Goal: Task Accomplishment & Management: Manage account settings

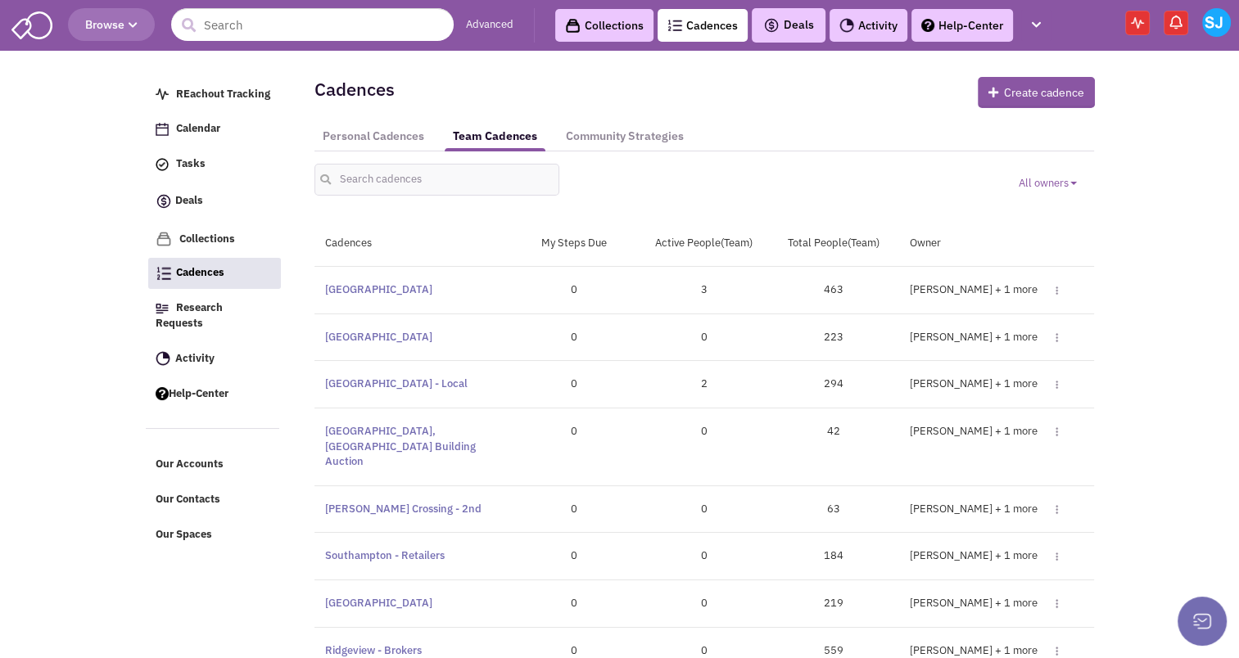
click at [384, 165] on div "All owners Toggle Dropdown Owner Bakari White Brett Michaels Brett Davidoff Col…" at bounding box center [704, 174] width 801 height 44
click at [384, 165] on input "text" at bounding box center [437, 180] width 246 height 32
type input "lacey"
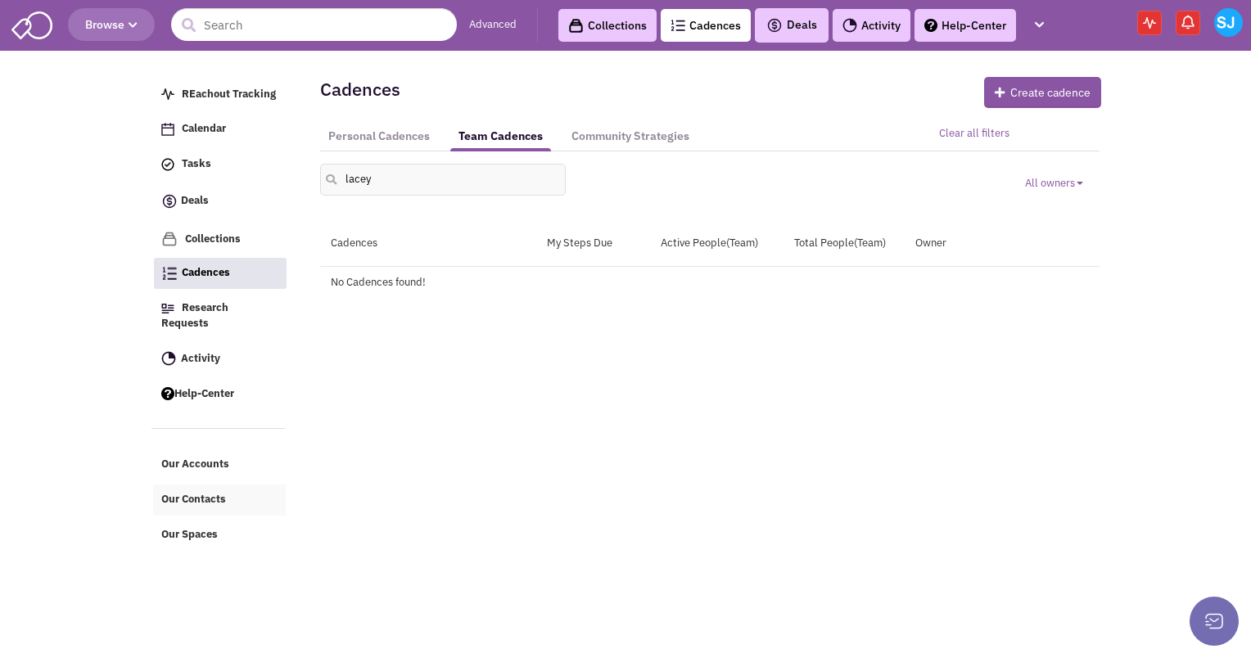
click at [211, 496] on span "Our Contacts" at bounding box center [193, 499] width 65 height 14
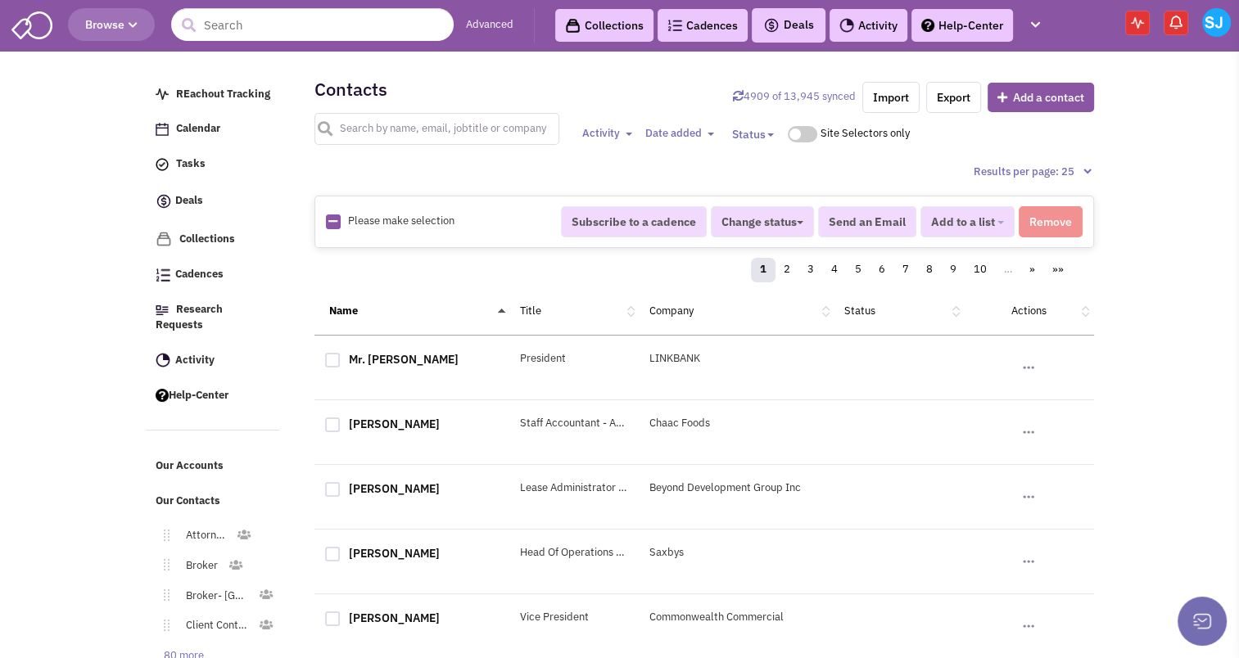
click at [408, 131] on input "text" at bounding box center [437, 129] width 246 height 32
type input "lacey"
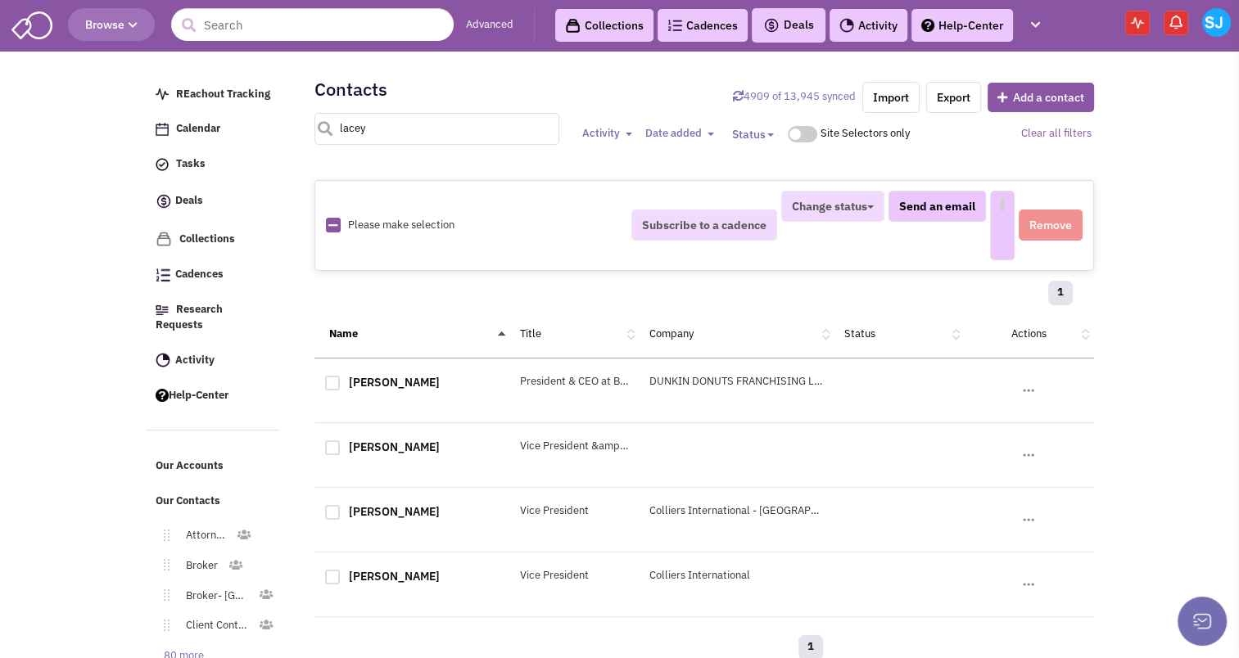
select select
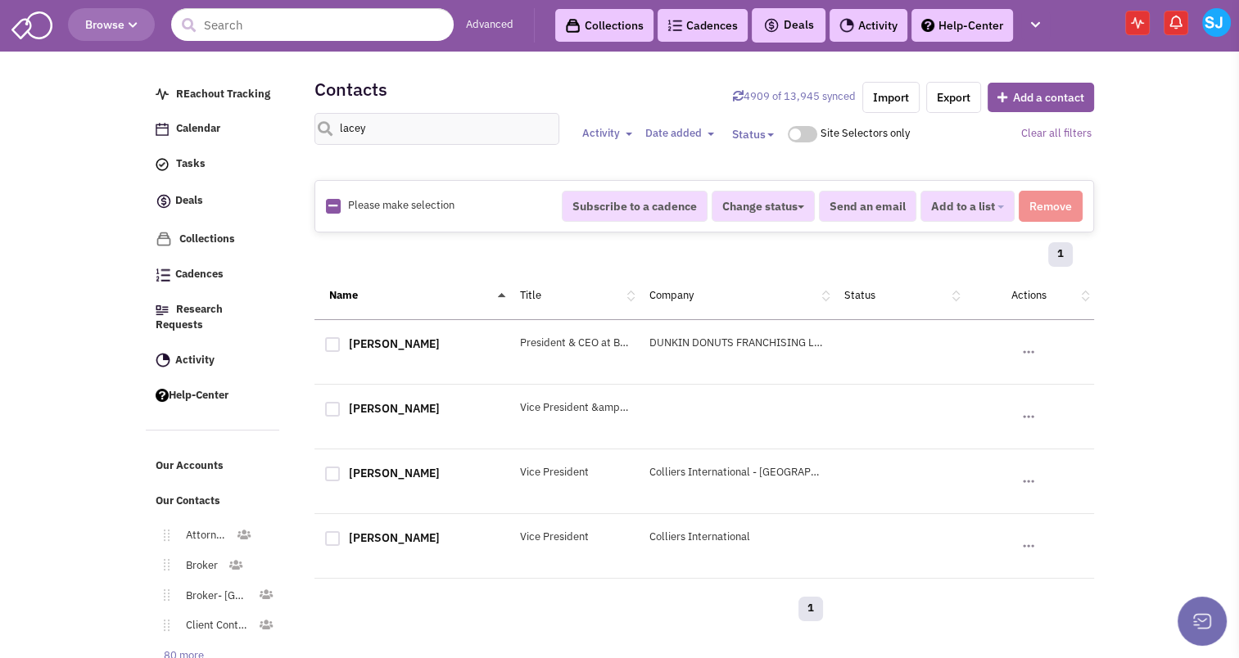
click at [387, 482] on div "[PERSON_NAME]" at bounding box center [411, 475] width 195 height 21
click at [387, 473] on link "[PERSON_NAME]" at bounding box center [394, 473] width 91 height 15
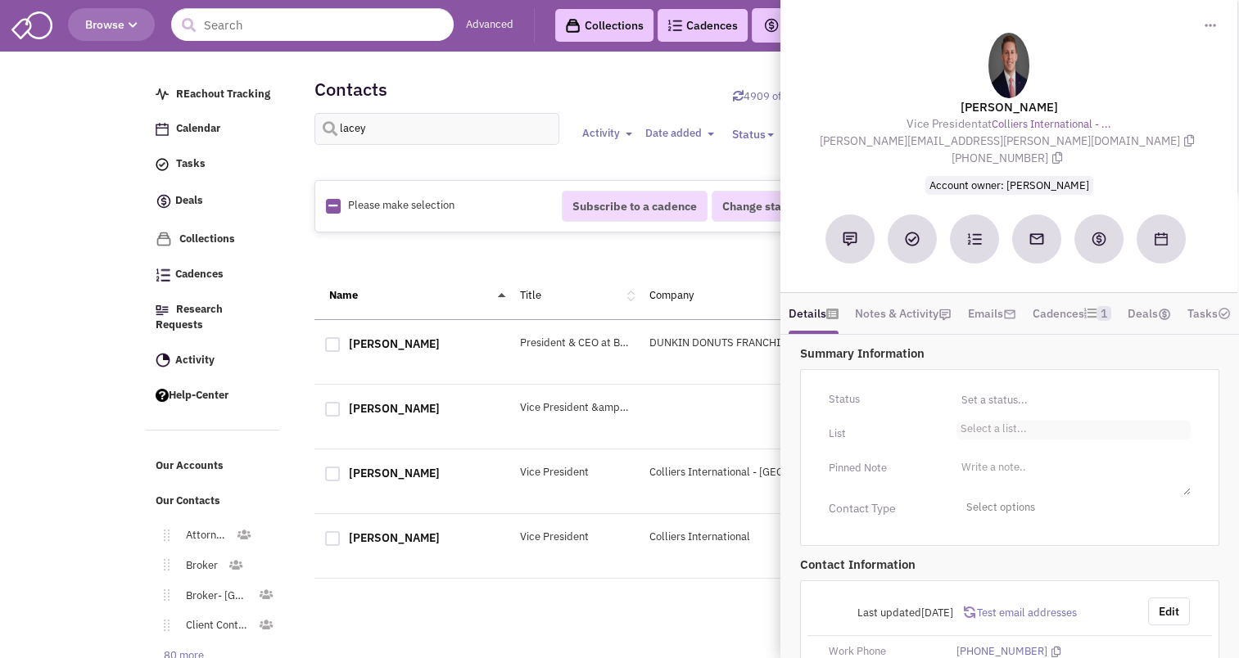
click at [993, 433] on li "Select a list..." at bounding box center [992, 427] width 70 height 12
click at [0, 0] on select "Select a list..." at bounding box center [0, 0] width 0 height 0
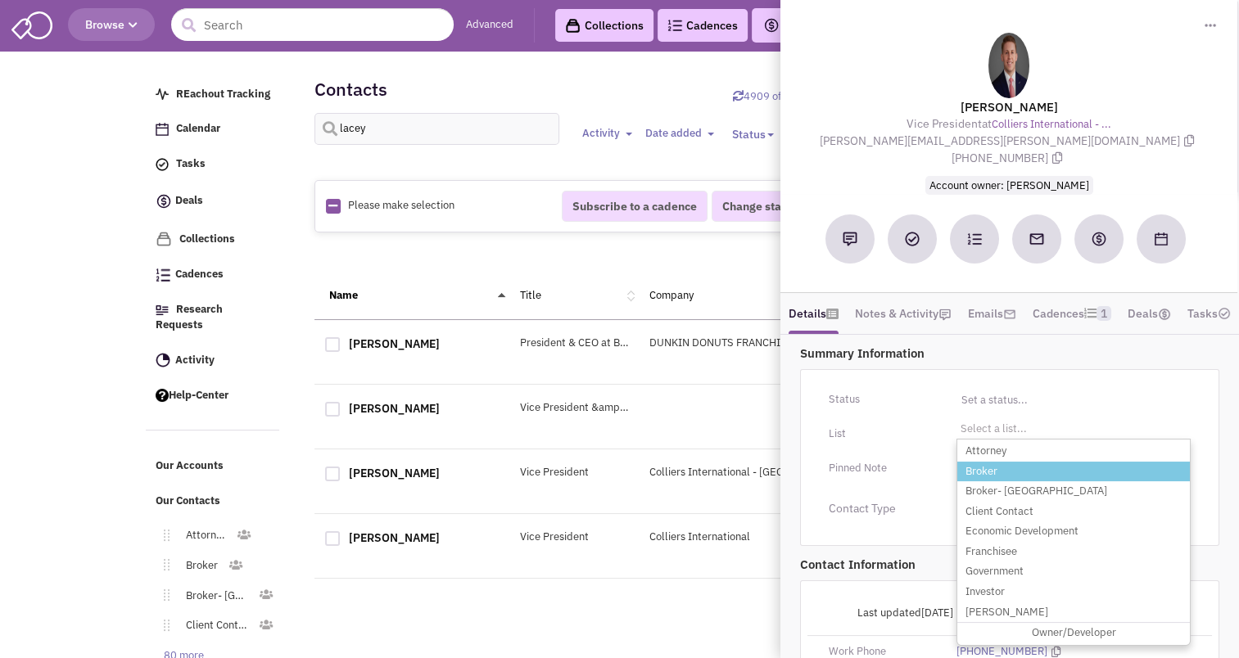
click at [988, 482] on li "Broker" at bounding box center [1073, 472] width 233 height 20
click at [0, 0] on select "Select a list..." at bounding box center [0, 0] width 0 height 0
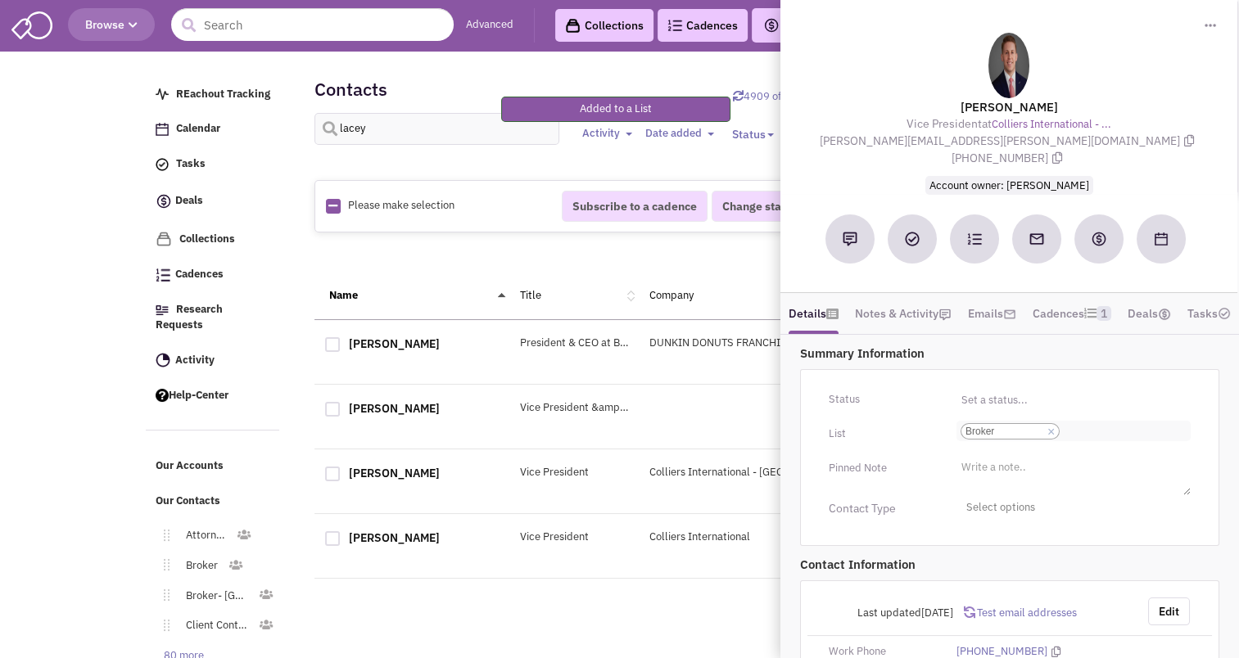
click at [1097, 440] on input "Select a list... Broker Select a list... × Broker" at bounding box center [1082, 431] width 36 height 16
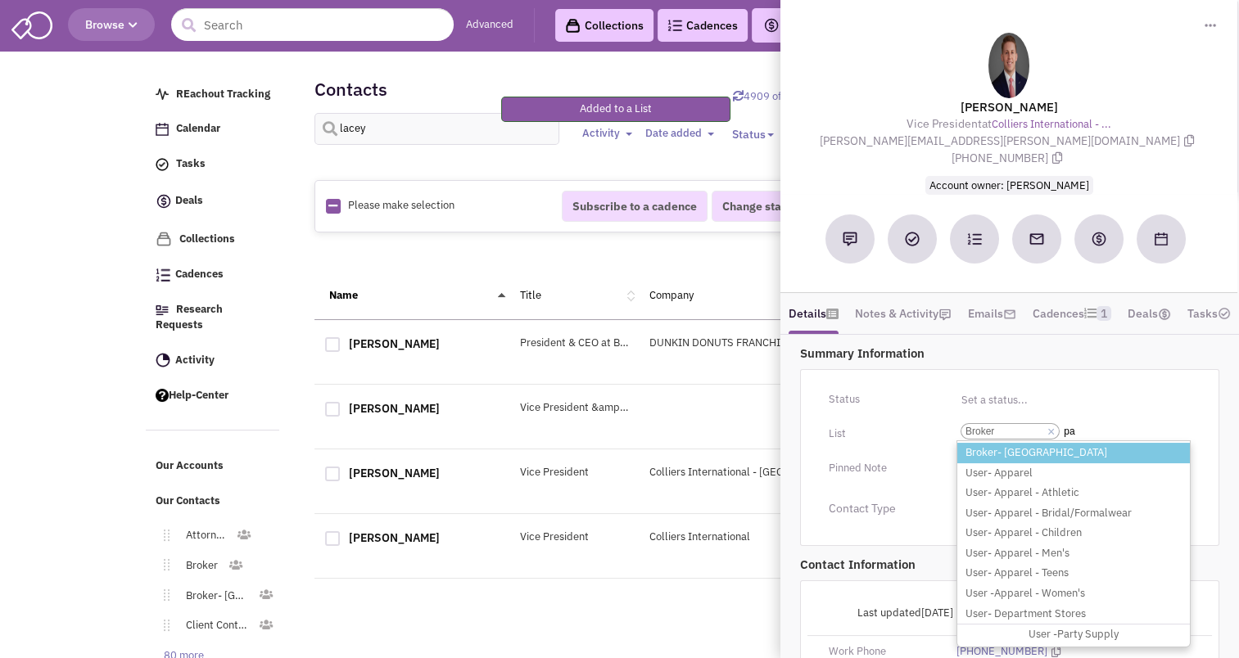
type input "pa"
click at [1050, 452] on li "Broker- [GEOGRAPHIC_DATA]" at bounding box center [1073, 453] width 233 height 20
click at [0, 0] on select "Select a list... Broker" at bounding box center [0, 0] width 0 height 0
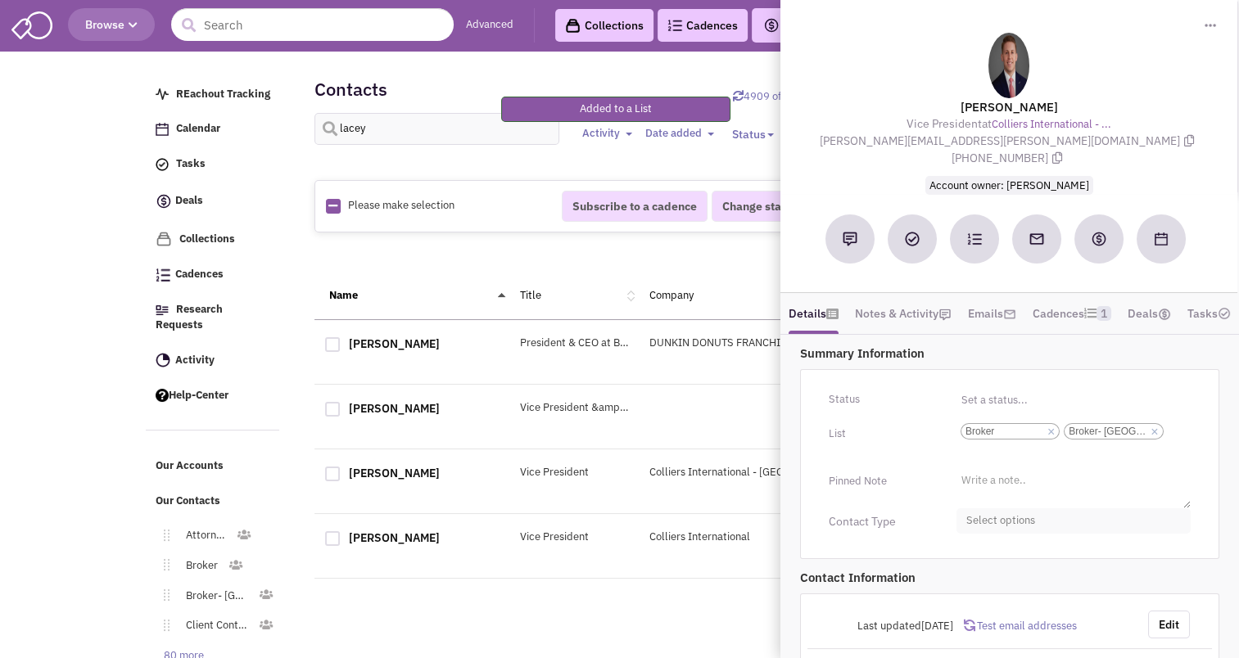
click at [1004, 525] on span "Select options" at bounding box center [1074, 521] width 234 height 25
click at [976, 586] on div at bounding box center [973, 586] width 15 height 15
checkbox input "true"
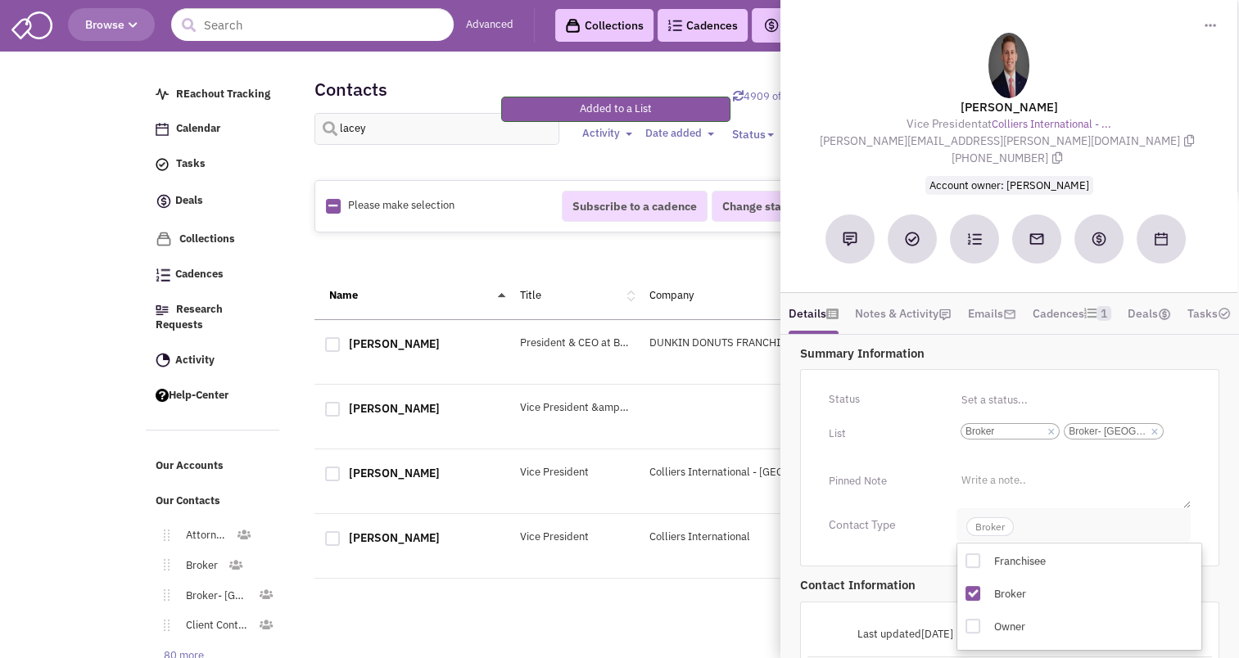
click at [993, 536] on span "Broker" at bounding box center [989, 527] width 47 height 19
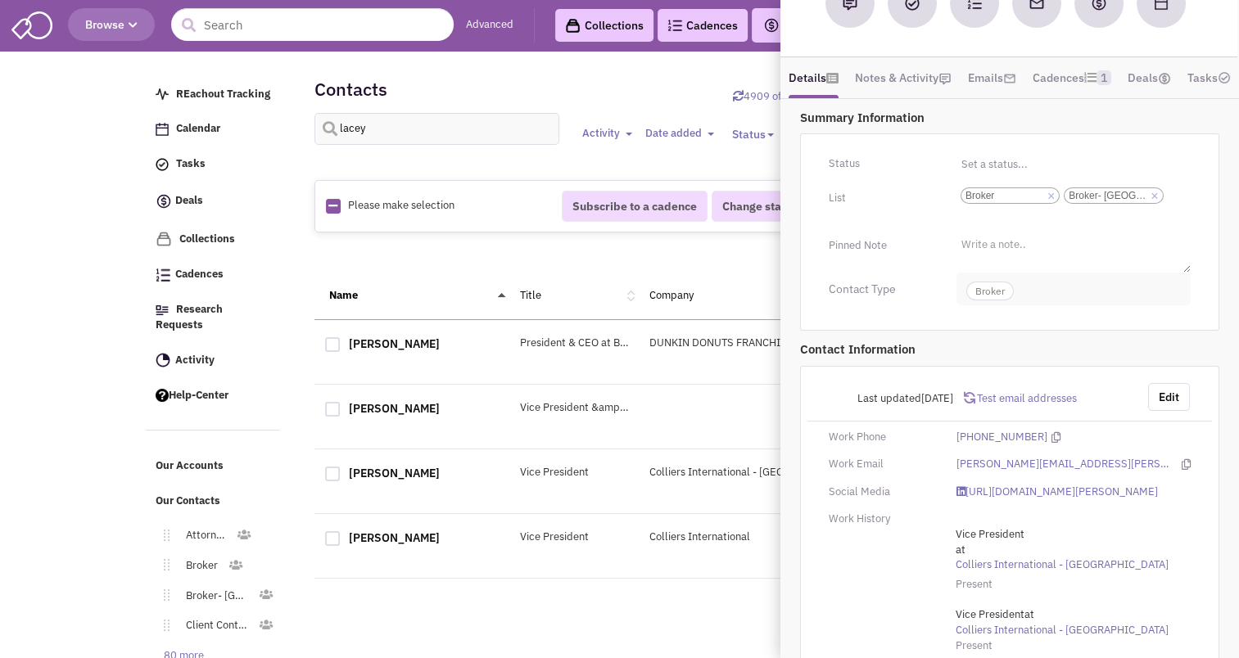
scroll to position [245, 0]
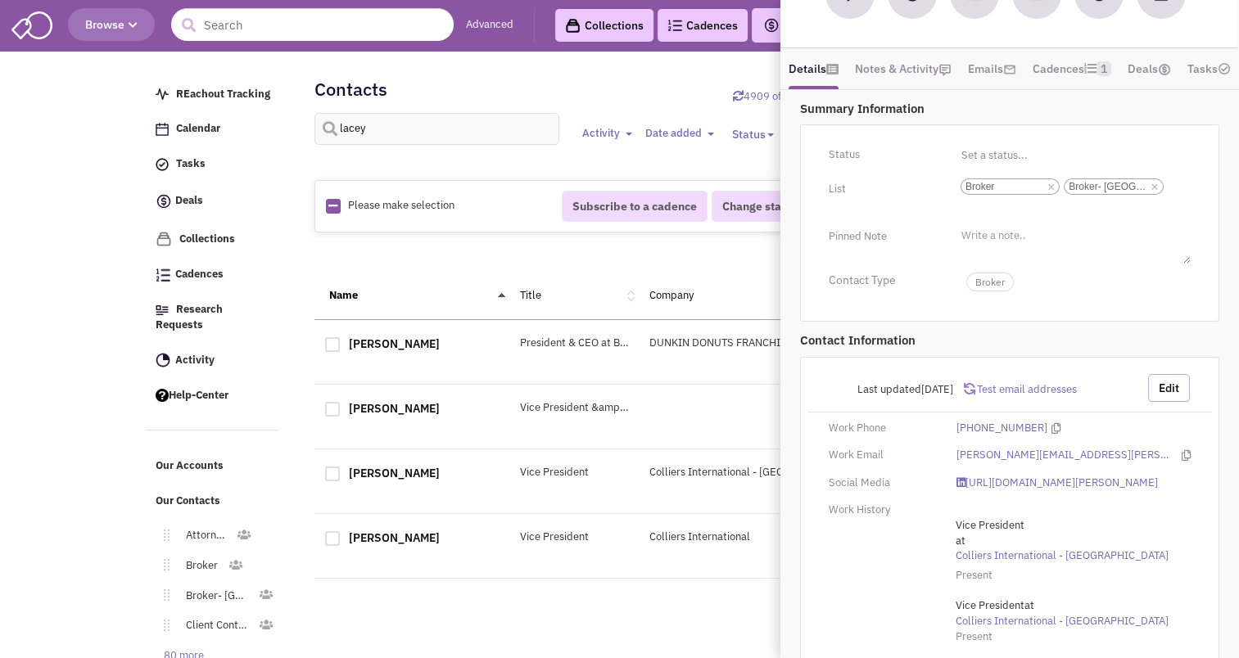
click at [1169, 394] on button "Edit" at bounding box center [1169, 388] width 42 height 28
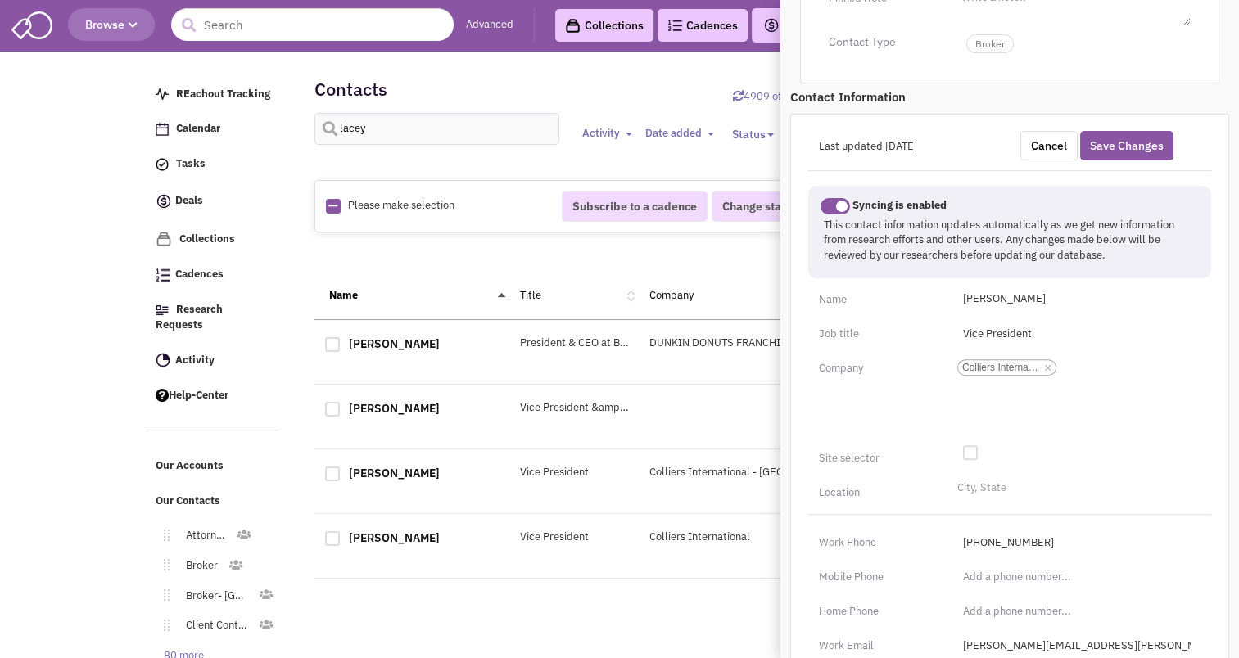
scroll to position [508, 0]
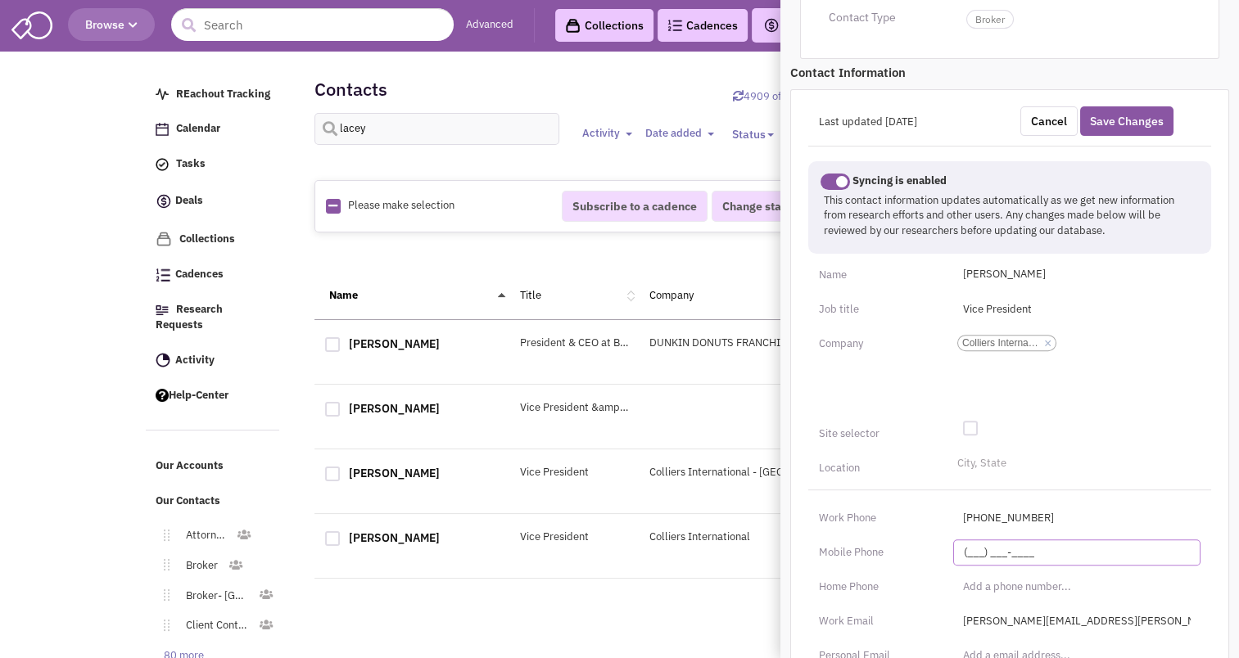
click at [979, 559] on input "(___) ___-____" at bounding box center [1076, 553] width 247 height 26
type input "[PHONE_NUMBER]"
click at [936, 531] on div "Work Phone" at bounding box center [875, 518] width 134 height 26
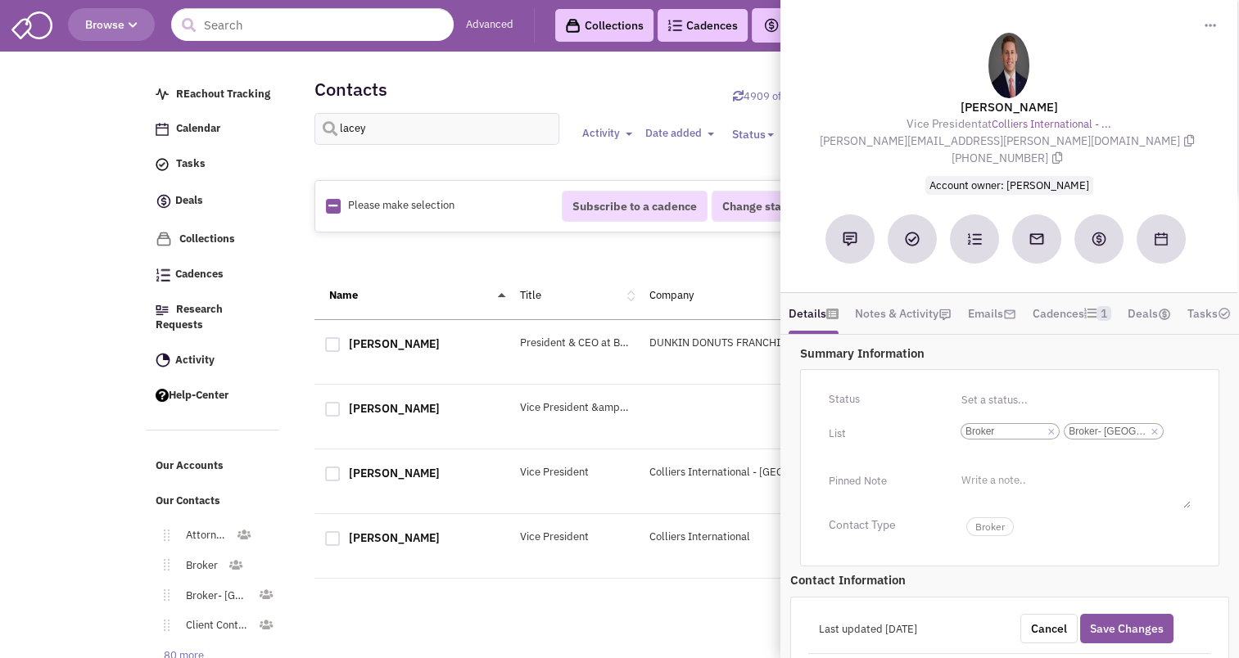
scroll to position [0, 0]
click at [1150, 631] on button "Save Changes" at bounding box center [1126, 628] width 93 height 29
click at [1108, 631] on button "Save Changes" at bounding box center [1126, 628] width 93 height 29
click at [1110, 631] on button "Save Changes" at bounding box center [1126, 628] width 93 height 29
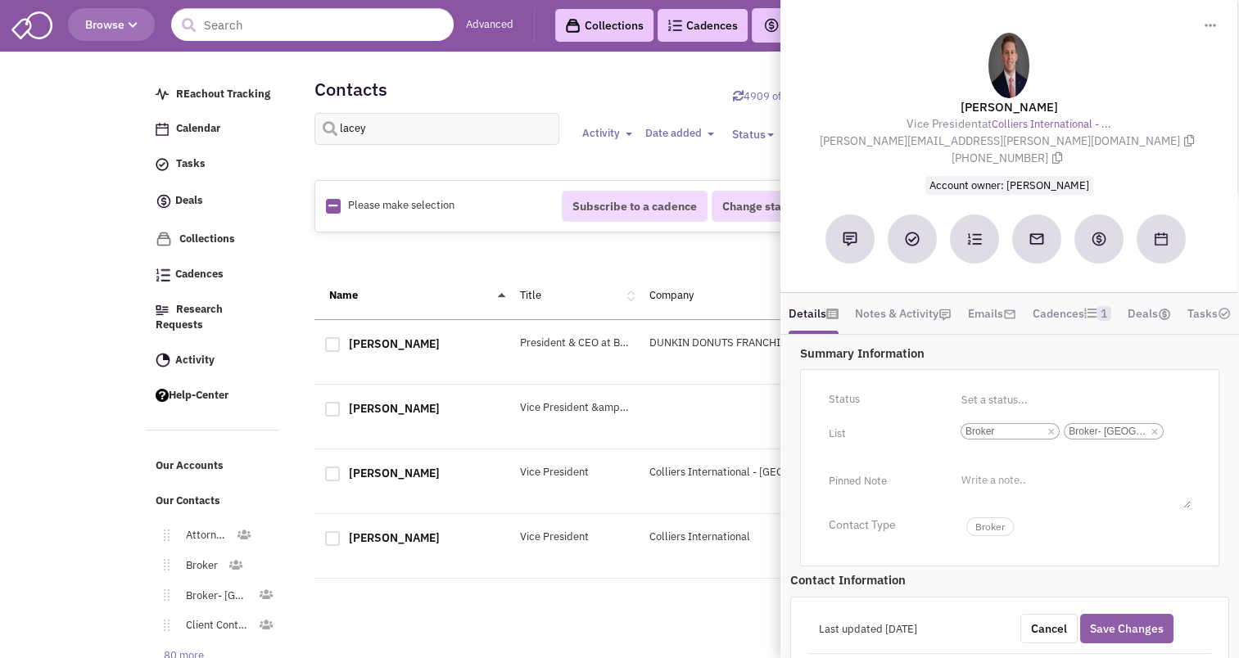
click at [1110, 631] on button "Save Changes" at bounding box center [1126, 628] width 93 height 29
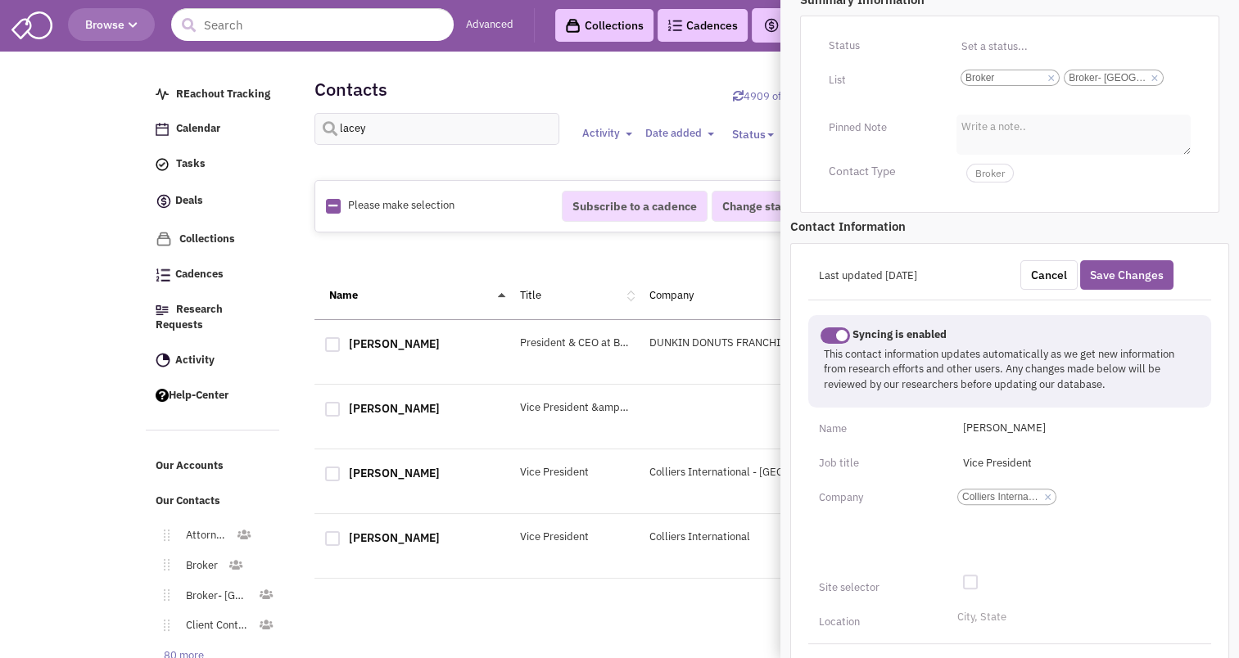
scroll to position [370, 0]
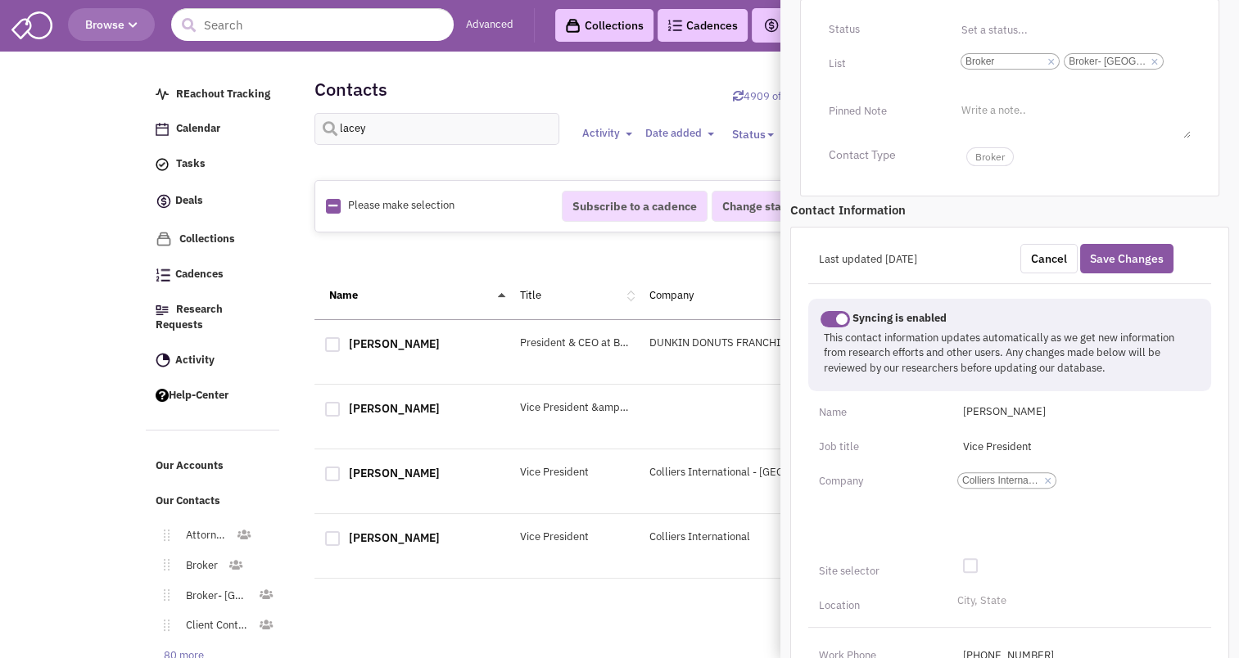
click at [839, 324] on span at bounding box center [835, 319] width 29 height 16
click at [821, 322] on input "checkbox" at bounding box center [821, 322] width 0 height 0
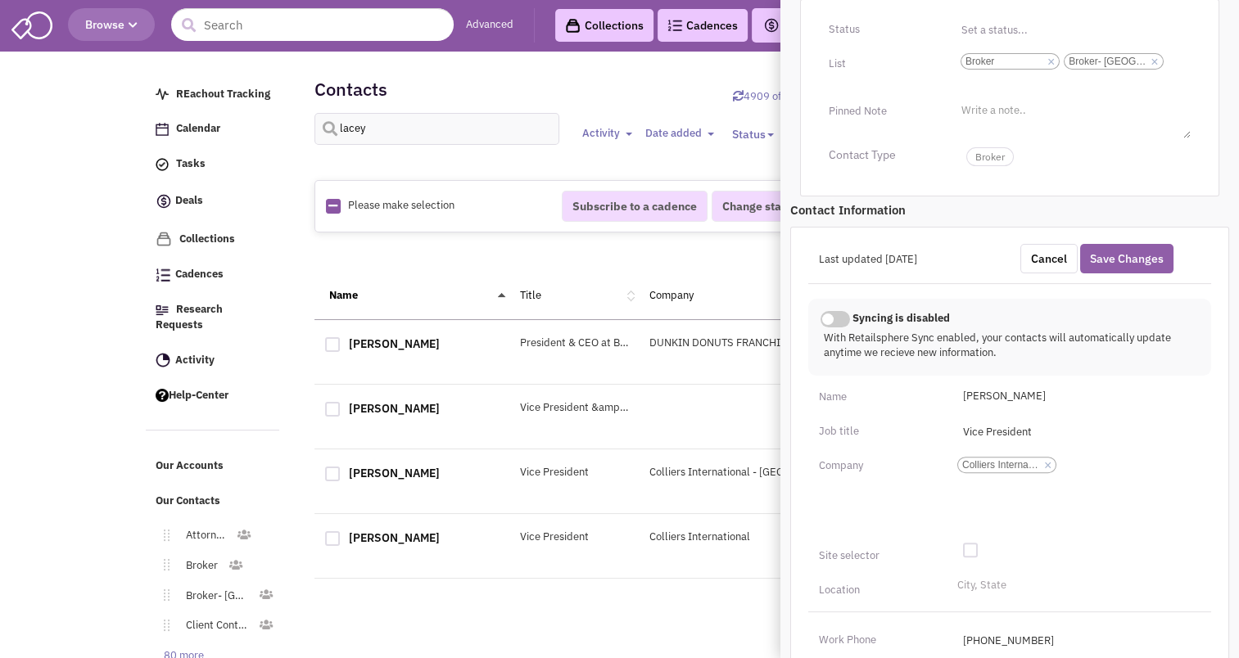
click at [1125, 260] on button "Save Changes" at bounding box center [1126, 258] width 93 height 29
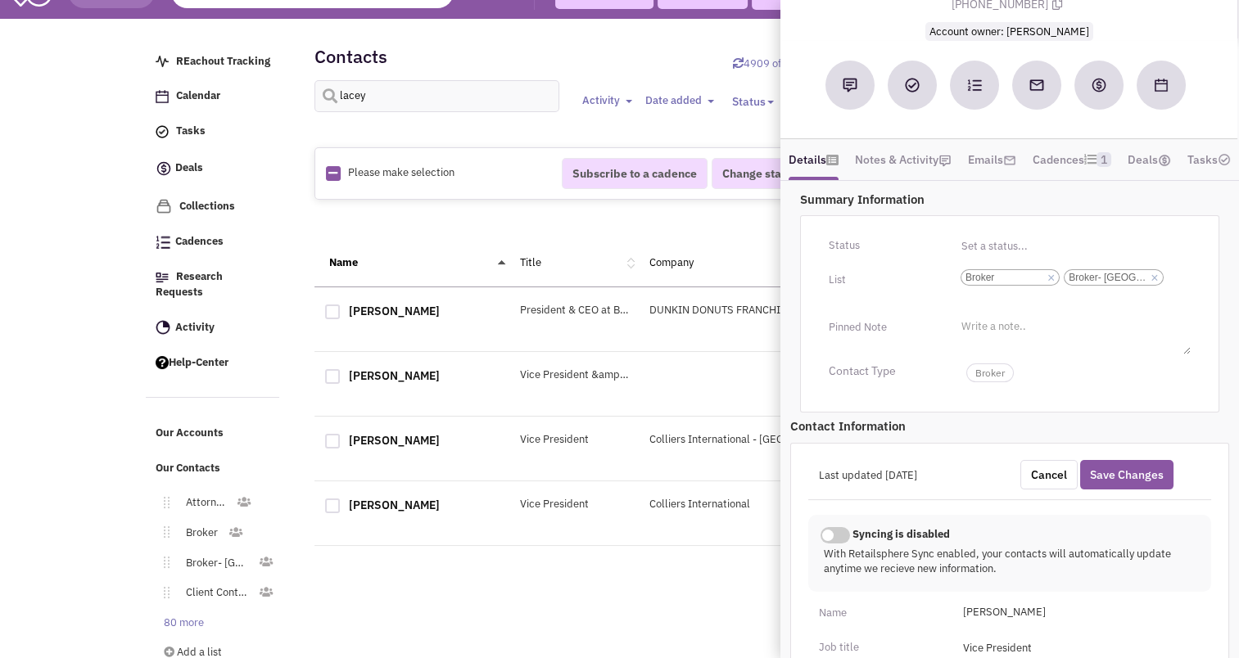
scroll to position [170, 0]
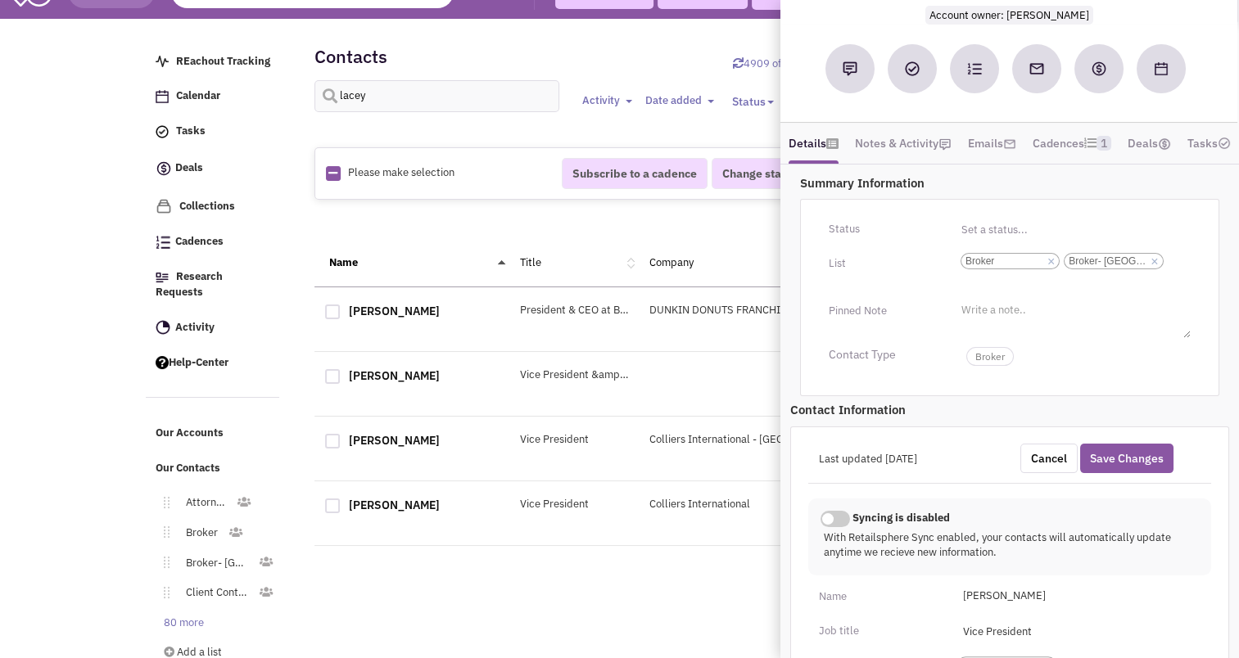
click at [458, 580] on div "1" at bounding box center [574, 579] width 520 height 33
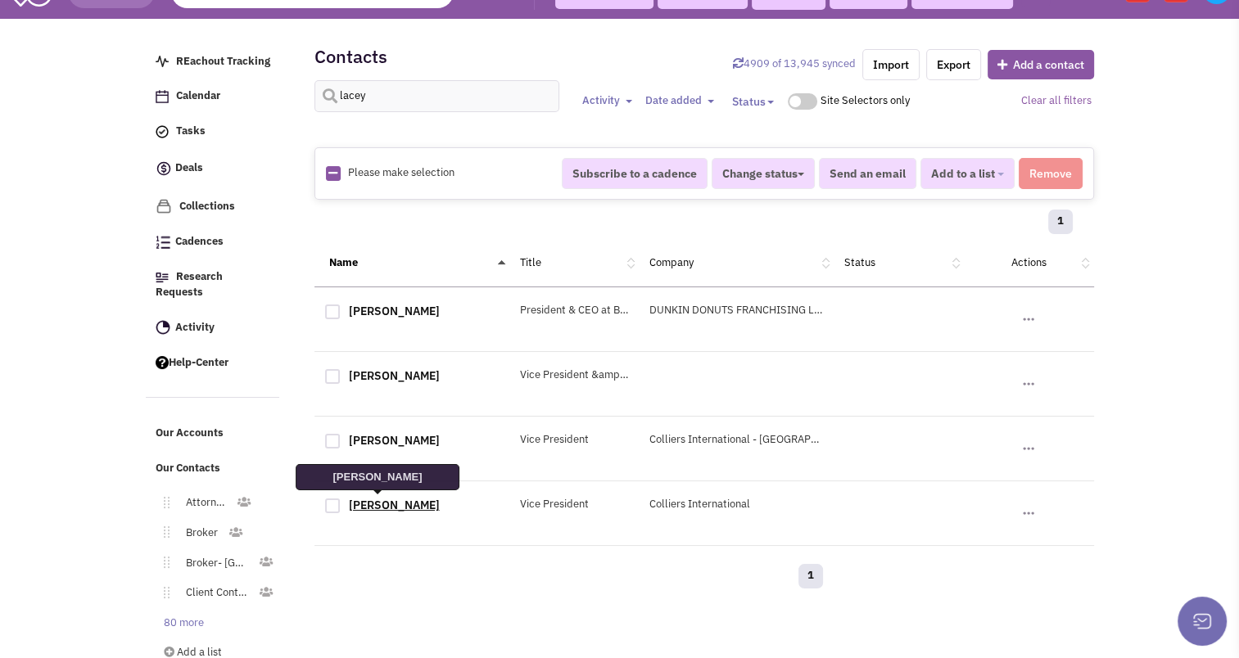
click at [383, 498] on link "[PERSON_NAME]" at bounding box center [394, 505] width 91 height 15
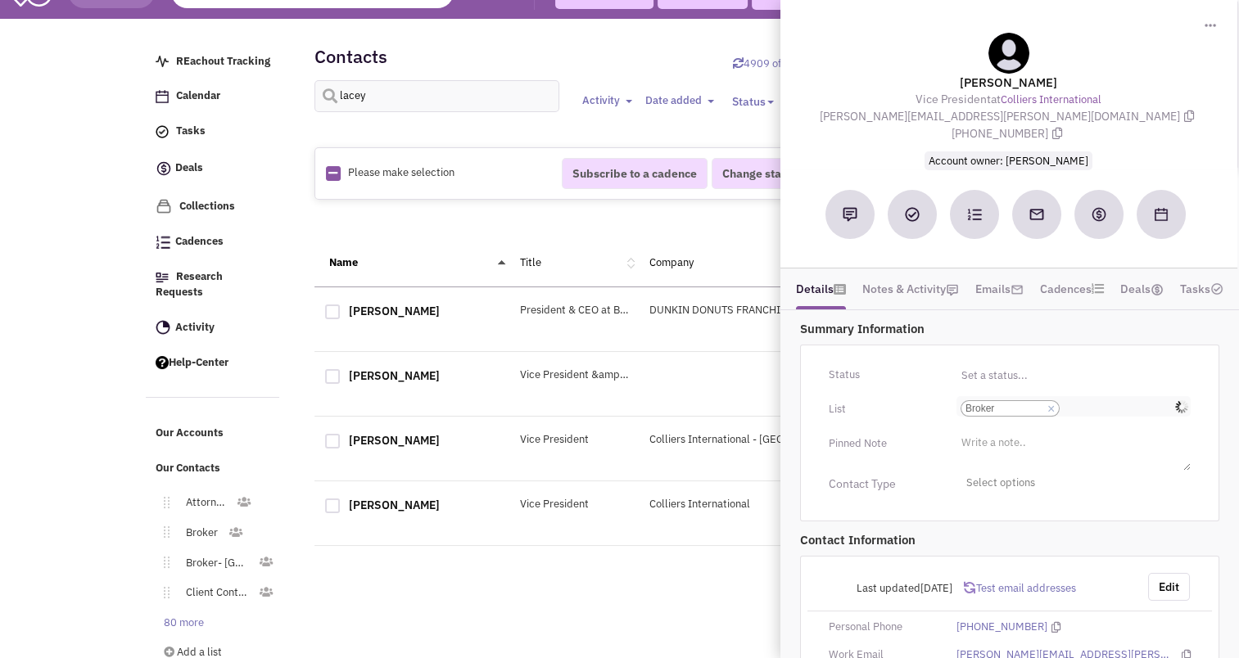
click at [1100, 400] on input "Select a list... Broker Select a list... × Broker" at bounding box center [1082, 408] width 36 height 16
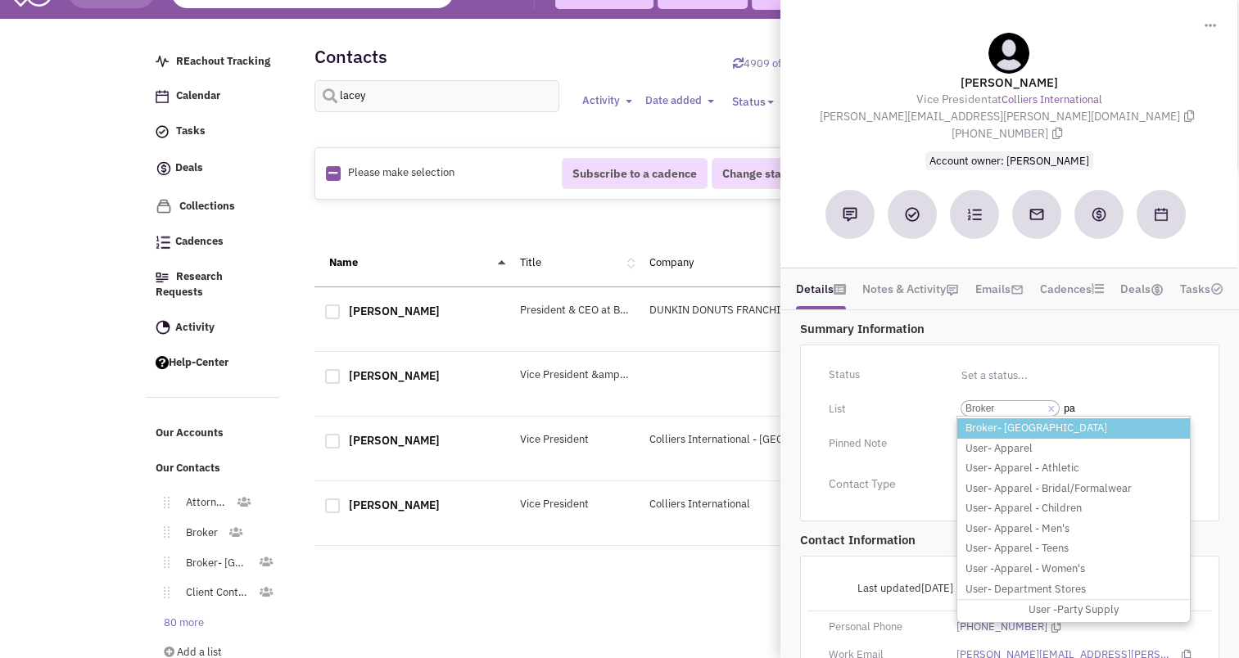
type input "pa"
click at [1000, 418] on li "Broker- [GEOGRAPHIC_DATA]" at bounding box center [1073, 428] width 233 height 20
click at [0, 0] on select "Select a list... Broker" at bounding box center [0, 0] width 0 height 0
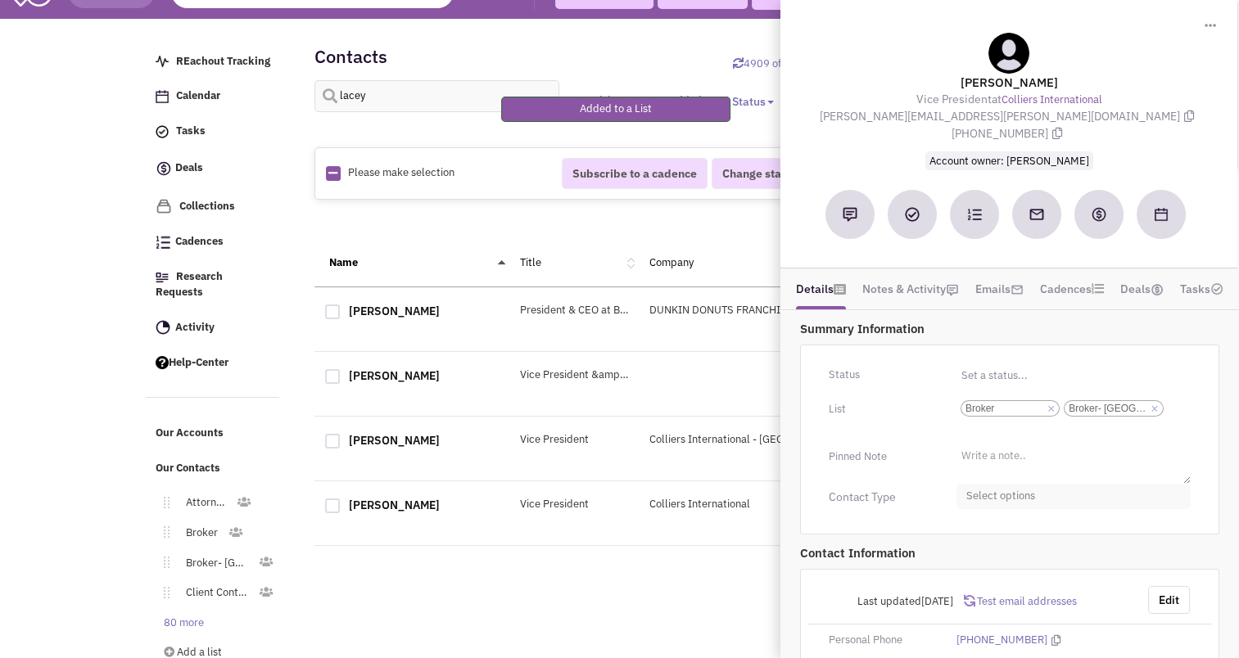
click at [997, 484] on span "Select options" at bounding box center [1074, 496] width 234 height 25
click at [977, 554] on div at bounding box center [973, 561] width 15 height 15
checkbox input "true"
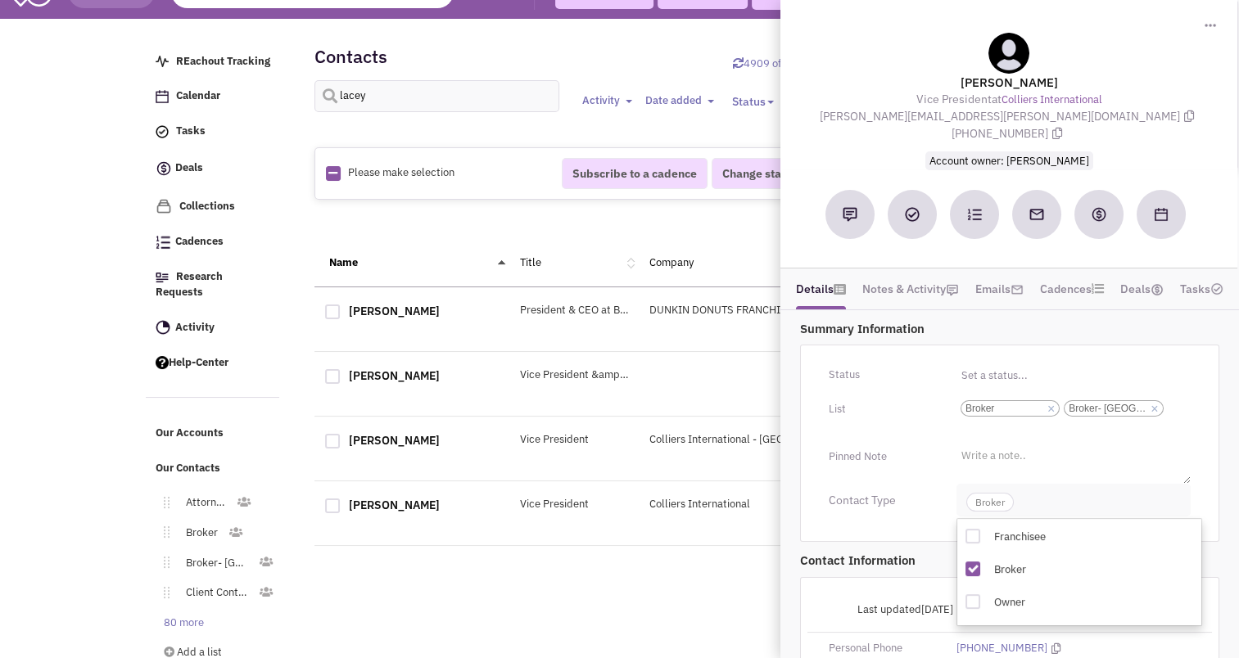
click at [997, 493] on span "Broker" at bounding box center [989, 502] width 47 height 19
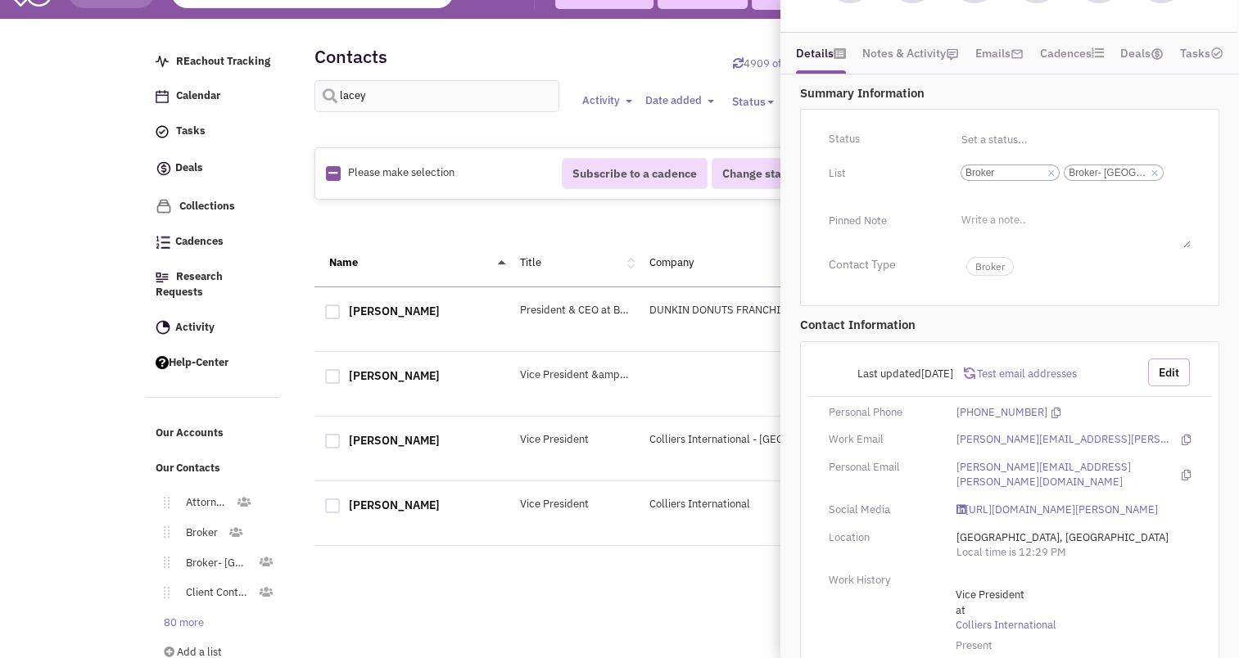
click at [1164, 359] on button "Edit" at bounding box center [1169, 373] width 42 height 28
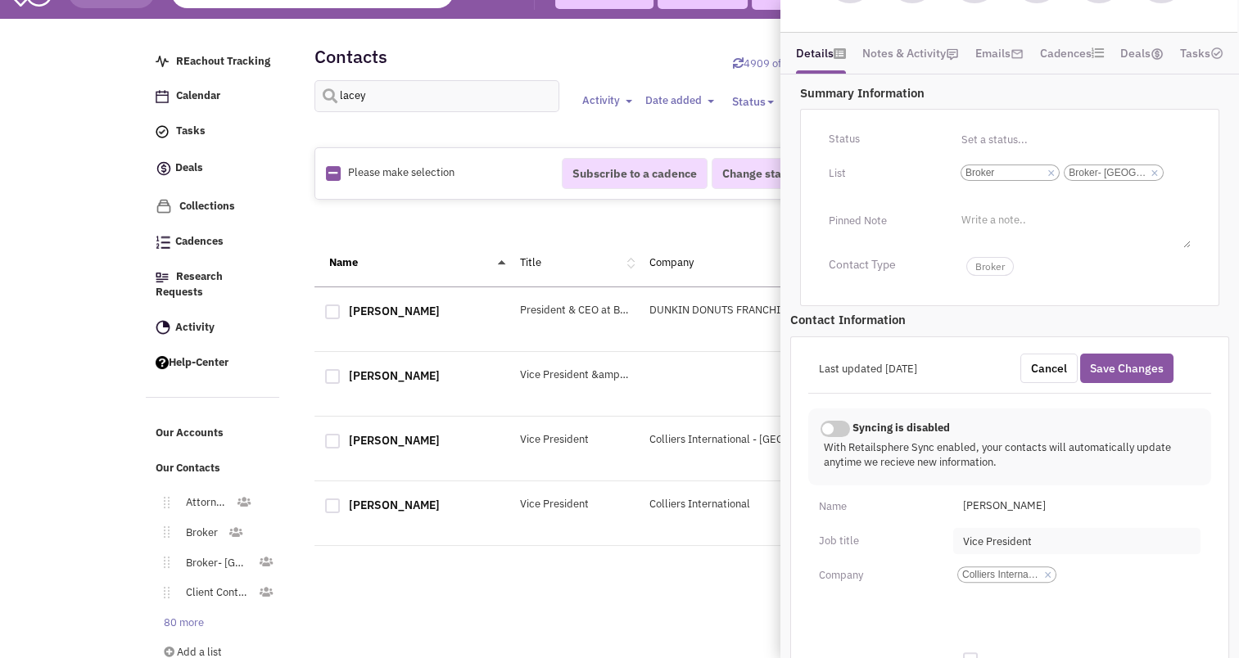
scroll to position [488, 0]
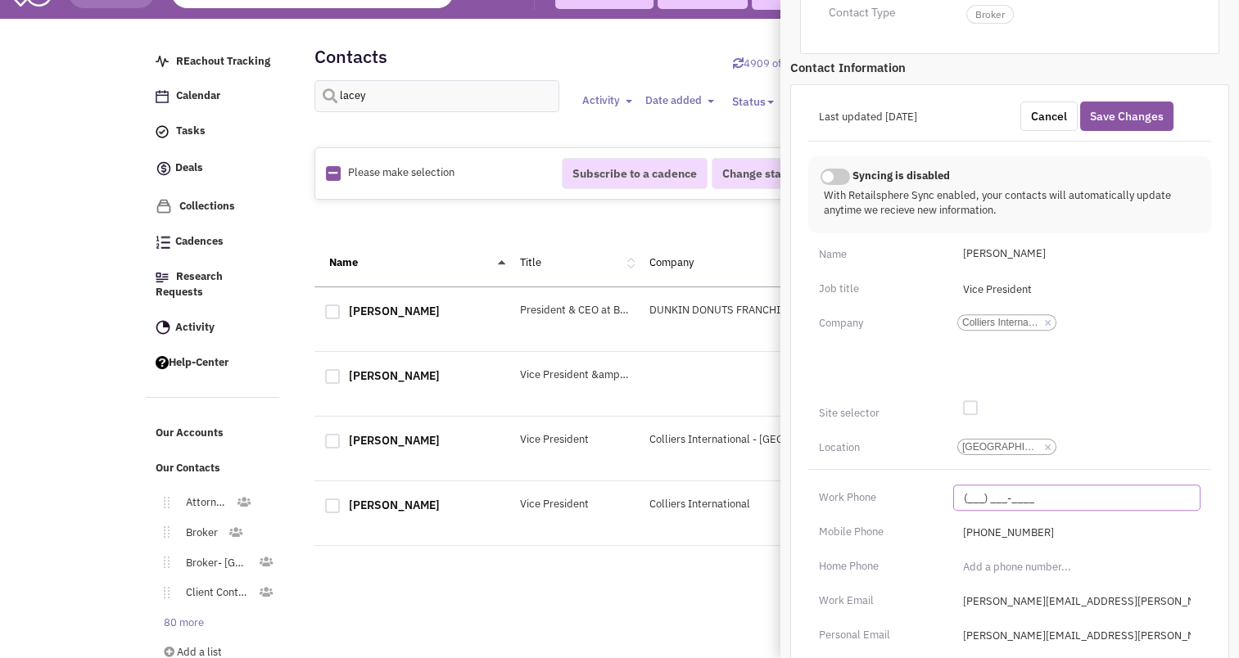
click at [990, 485] on input "(___) ___-____" at bounding box center [1076, 498] width 247 height 26
type input "[PHONE_NUMBER]"
click at [936, 519] on div "Mobile Phone" at bounding box center [875, 532] width 134 height 26
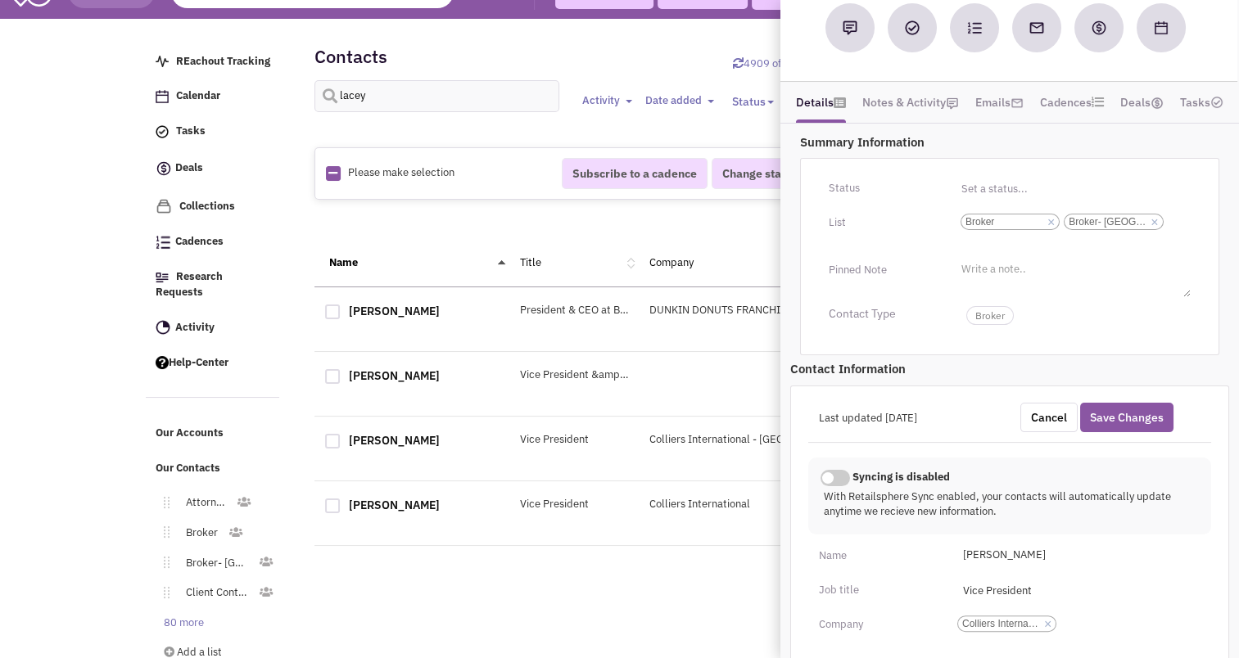
scroll to position [186, 0]
click at [1111, 404] on button "Save Changes" at bounding box center [1126, 418] width 93 height 29
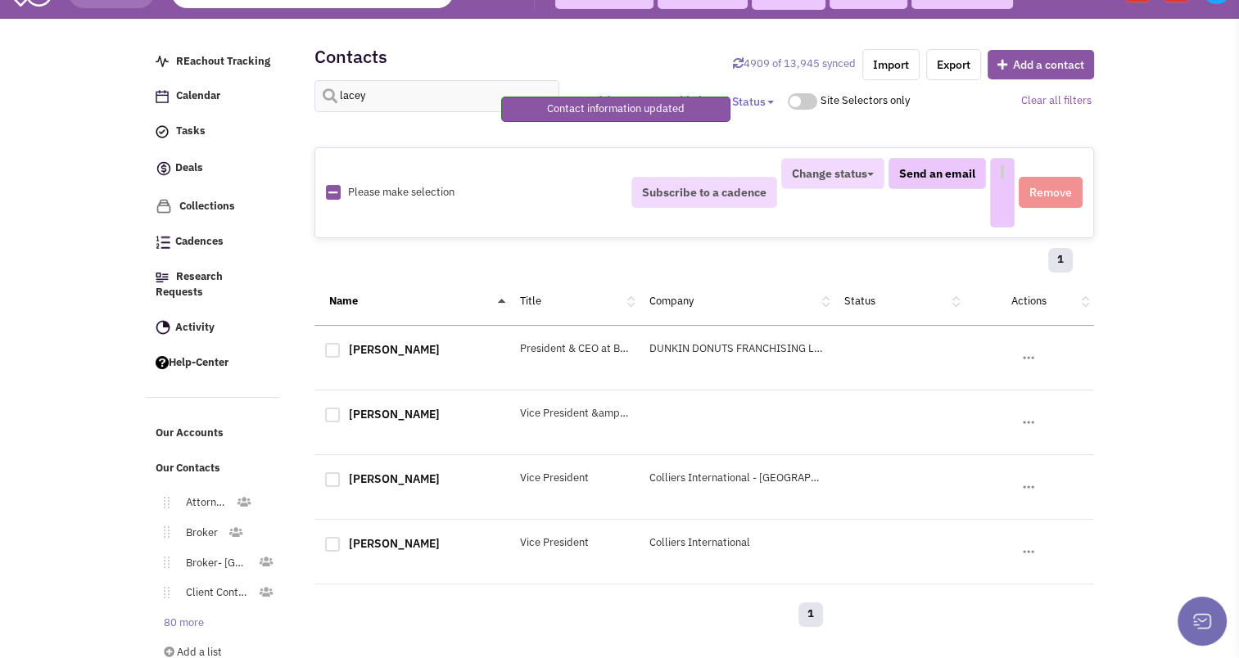
select select
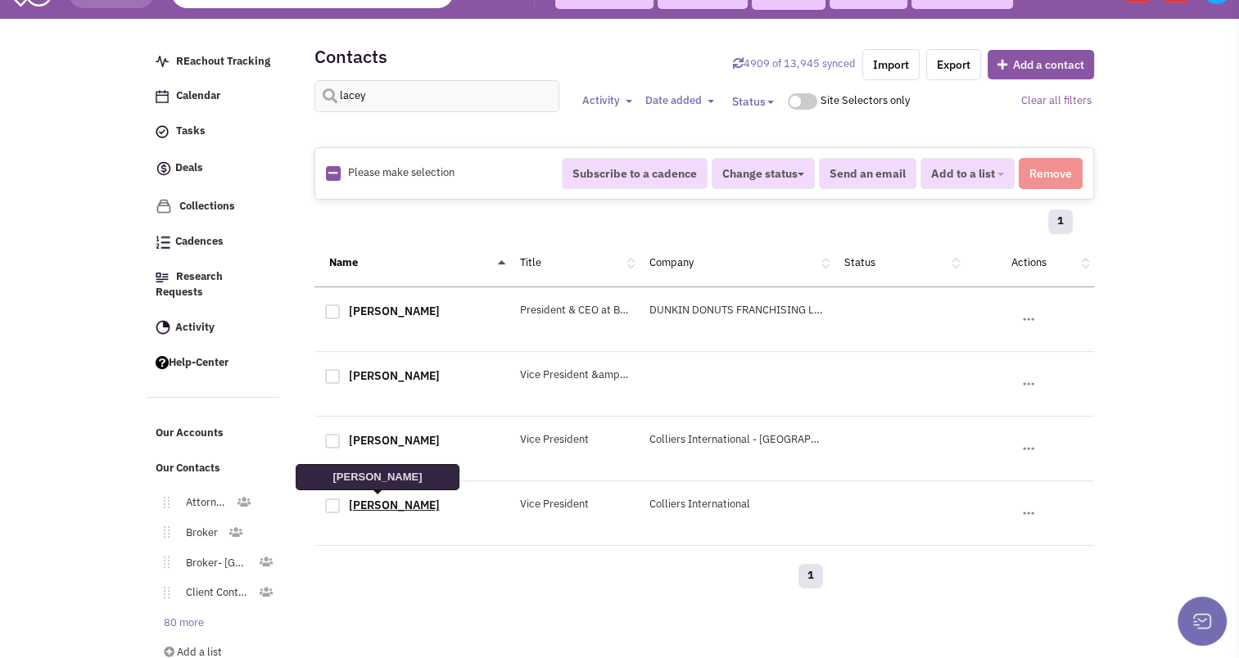
click at [378, 507] on link "[PERSON_NAME]" at bounding box center [394, 505] width 91 height 15
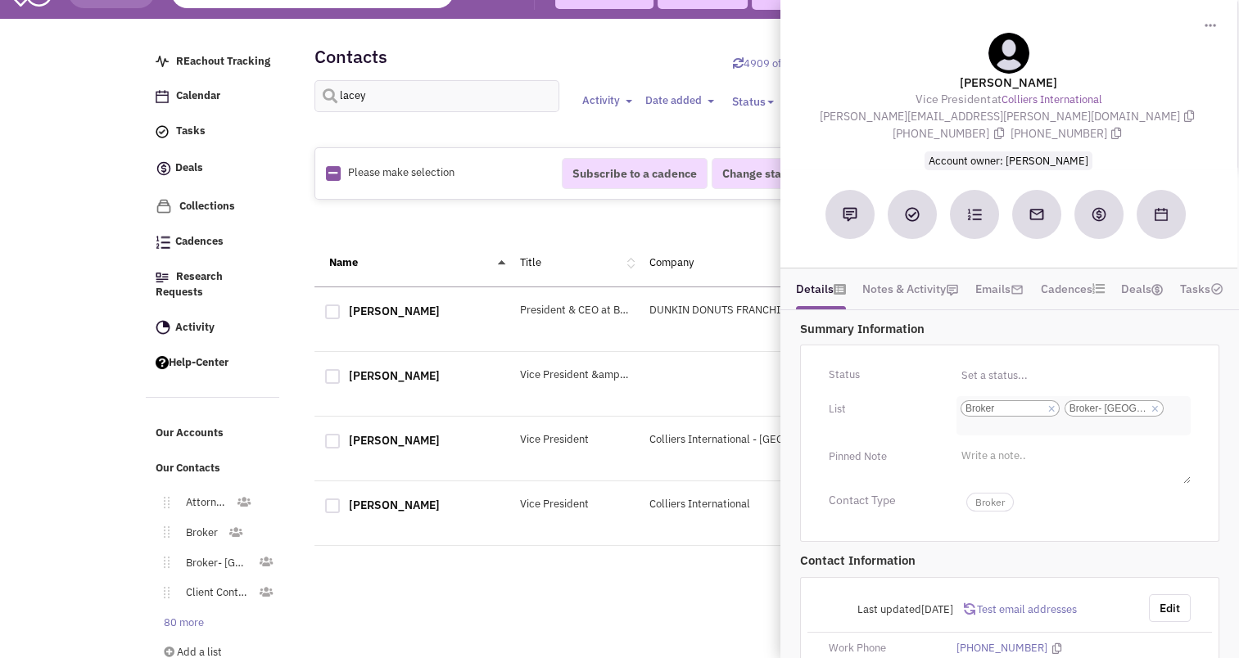
click at [1131, 409] on ul "Select a list... × Broker × Broker- [GEOGRAPHIC_DATA]" at bounding box center [1074, 415] width 234 height 39
click at [0, 0] on select "Select a list... Broker Broker- PA" at bounding box center [0, 0] width 0 height 0
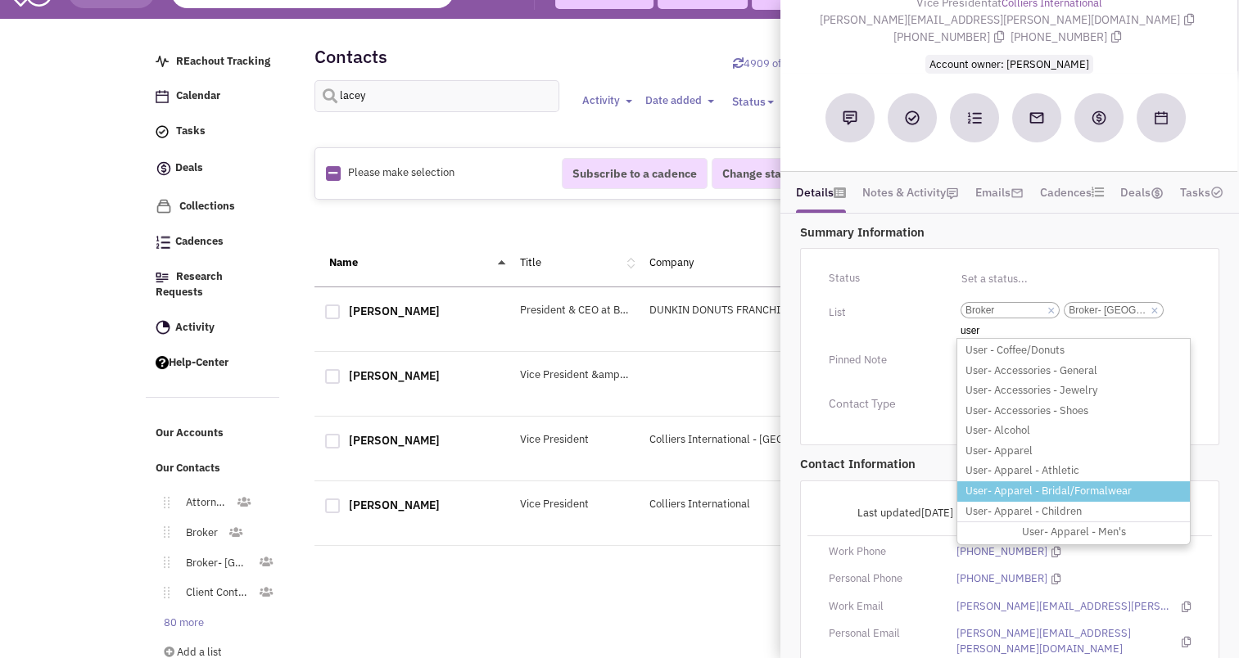
scroll to position [98, 0]
type input "u"
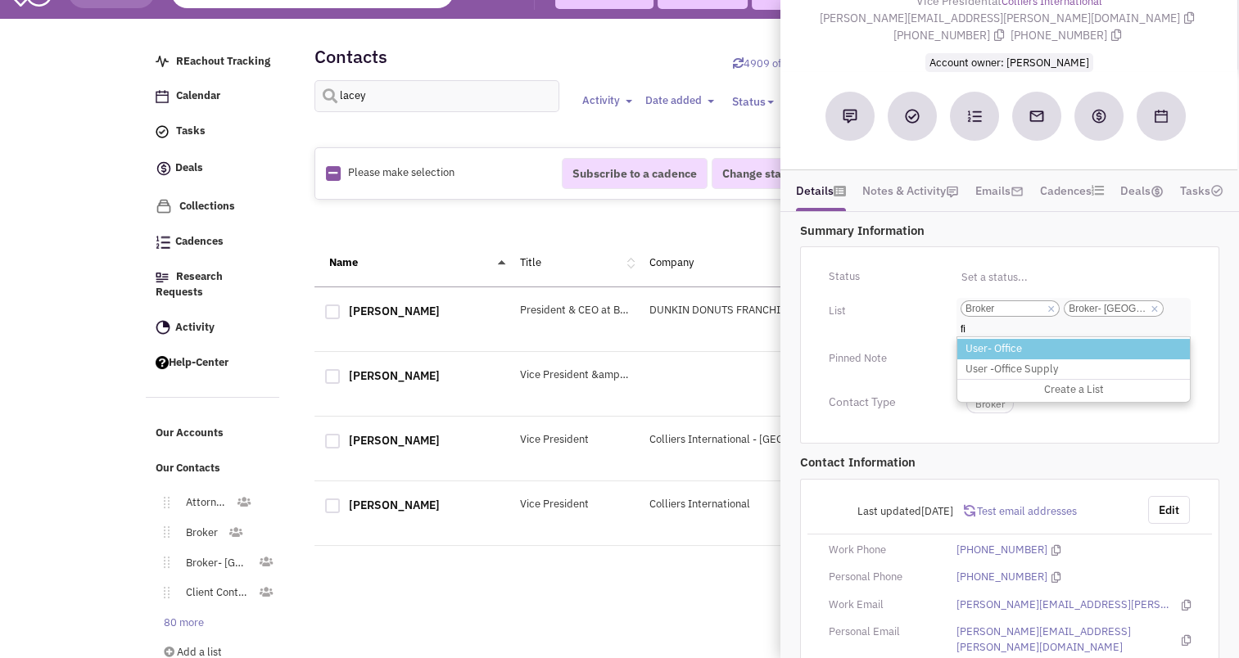
type input "f"
type input "b"
type input "gy"
click at [979, 339] on li "User- Gym" at bounding box center [1073, 349] width 233 height 20
click at [0, 0] on select "Select a list... Broker Broker- PA" at bounding box center [0, 0] width 0 height 0
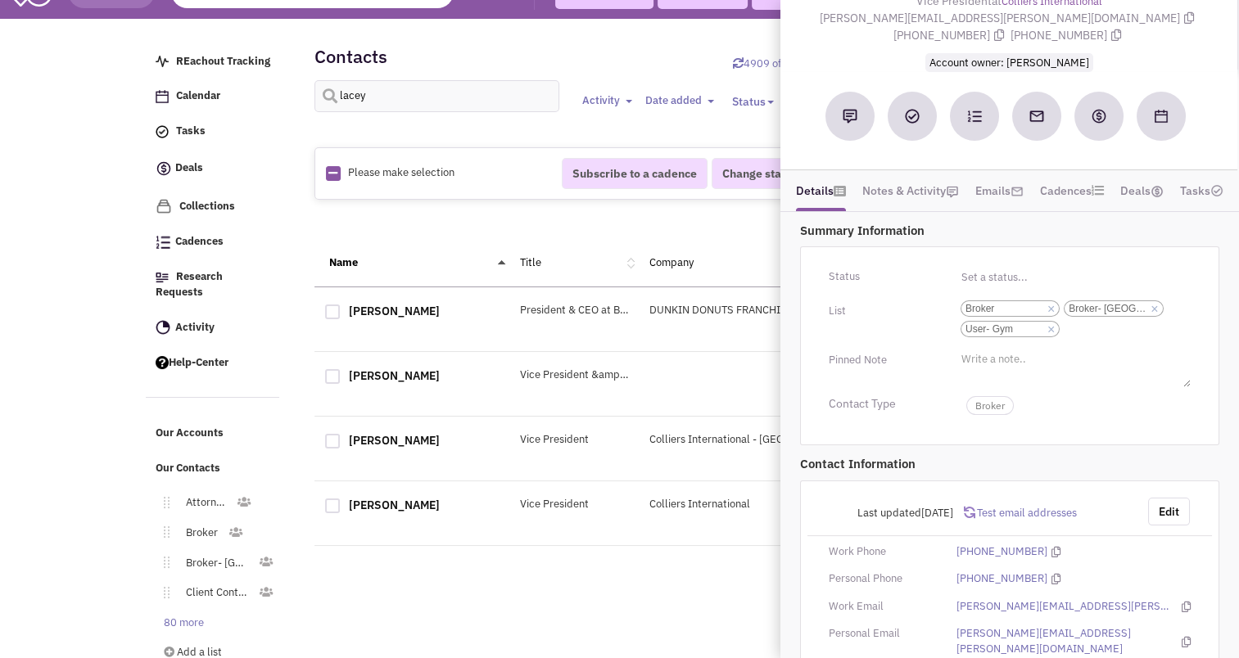
click at [586, 594] on div "Retailsphere Support Message Send REachout Tracking Calendar Tasks Completed Ta…" at bounding box center [619, 363] width 955 height 680
